Goal: Task Accomplishment & Management: Manage account settings

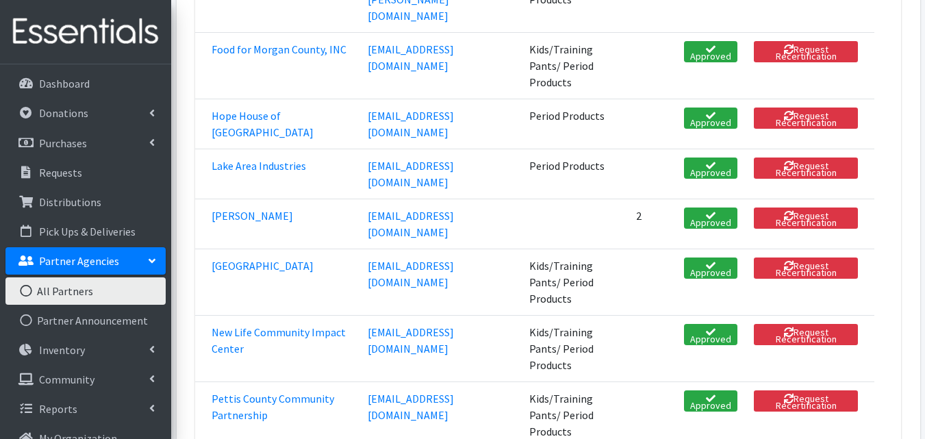
scroll to position [812, 0]
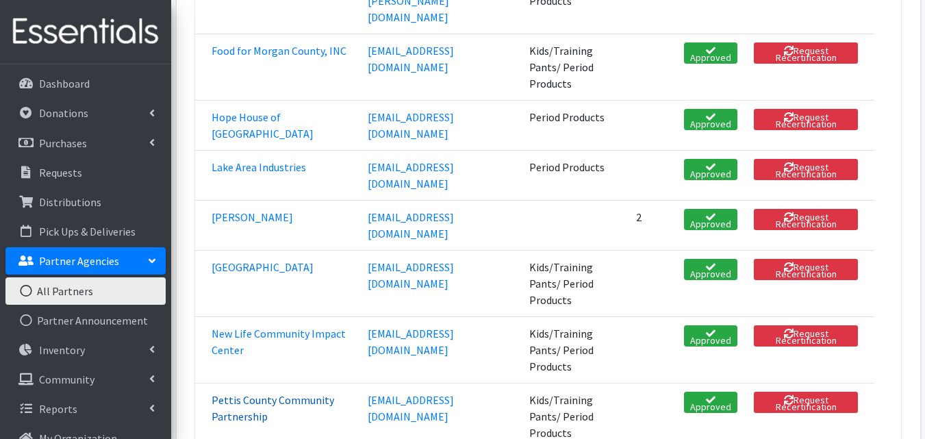
click at [254, 393] on link "Pettis County Community Partnership" at bounding box center [273, 408] width 123 height 30
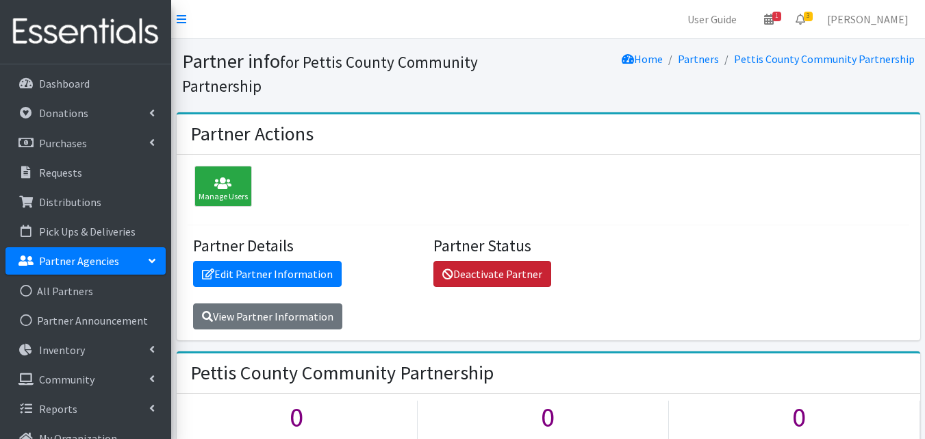
click at [494, 269] on link "Deactivate Partner" at bounding box center [493, 274] width 118 height 26
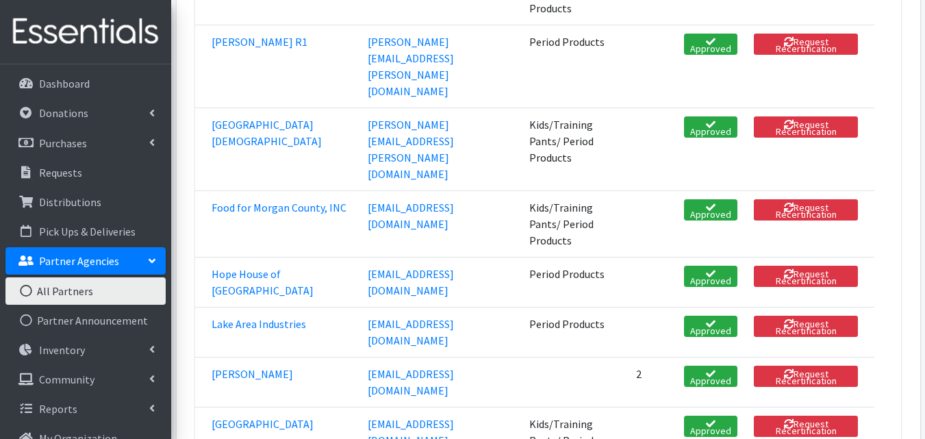
scroll to position [699, 0]
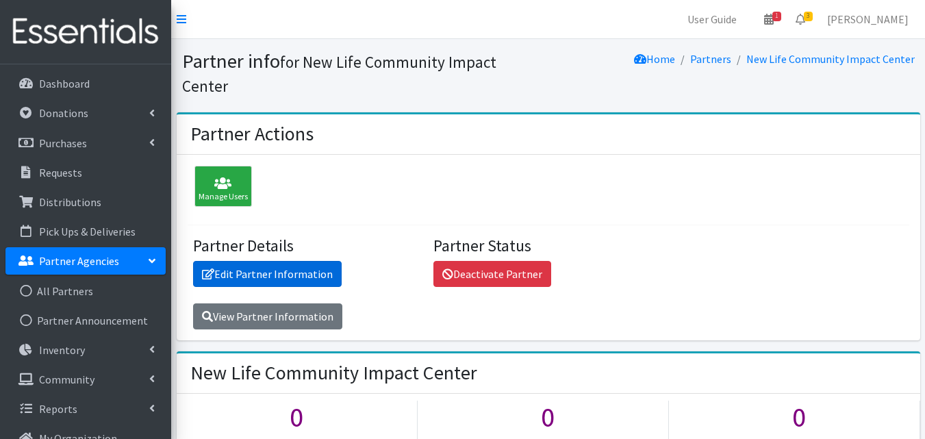
click at [329, 261] on link "Edit Partner Information" at bounding box center [267, 274] width 149 height 26
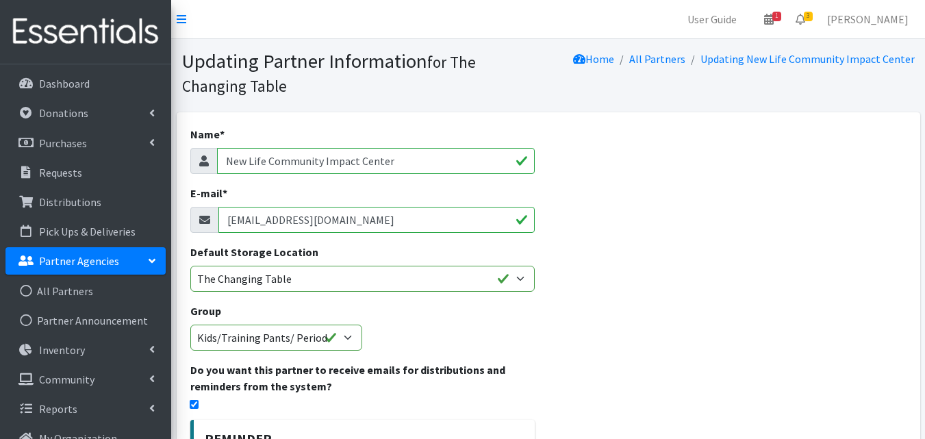
click at [421, 165] on input "New Life Community Impact Center" at bounding box center [376, 161] width 318 height 26
type input "[DEMOGRAPHIC_DATA] Ministries"
